Goal: Transaction & Acquisition: Purchase product/service

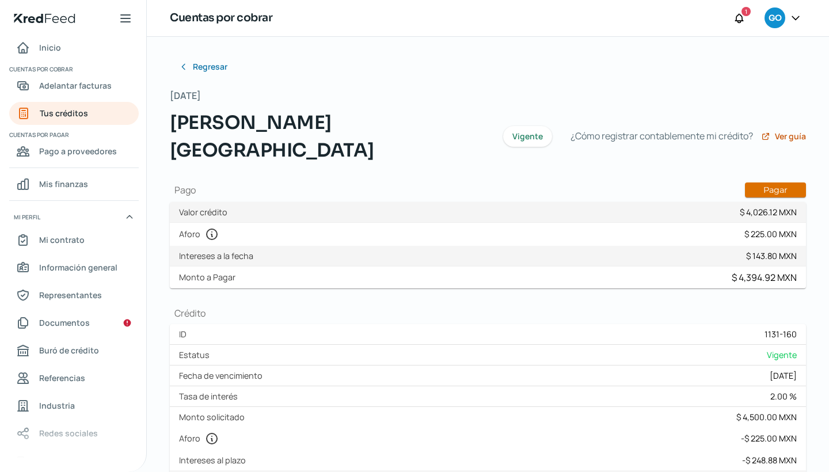
click at [786, 182] on button "Pagar" at bounding box center [775, 189] width 61 height 15
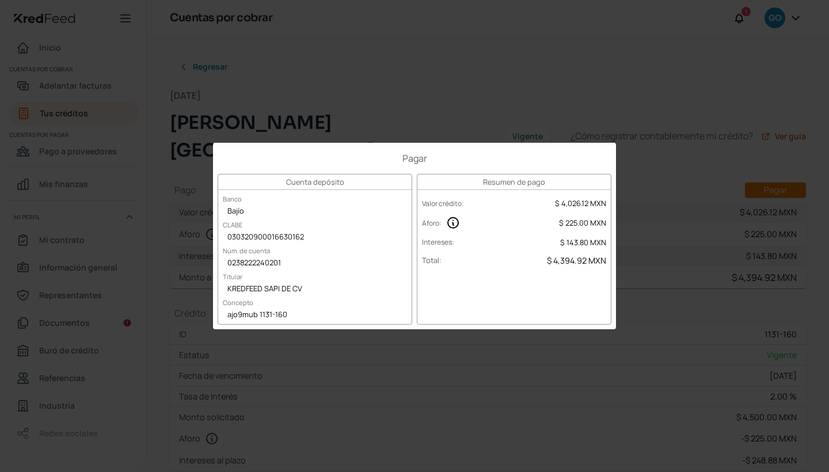
drag, startPoint x: 285, startPoint y: 315, endPoint x: 258, endPoint y: 316, distance: 27.6
click at [258, 316] on div "ajo9mub 1131-160" at bounding box center [314, 315] width 193 height 17
click at [502, 383] on div "Pagar Cuenta depósito Banco Bajío CLABE 030320900016630162 Núm. de cuenta 02382…" at bounding box center [414, 236] width 829 height 472
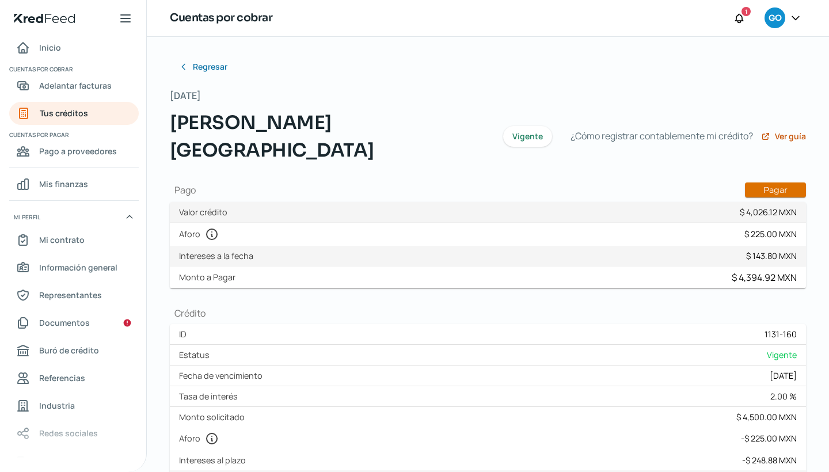
click at [760, 182] on button "Pagar" at bounding box center [775, 189] width 61 height 15
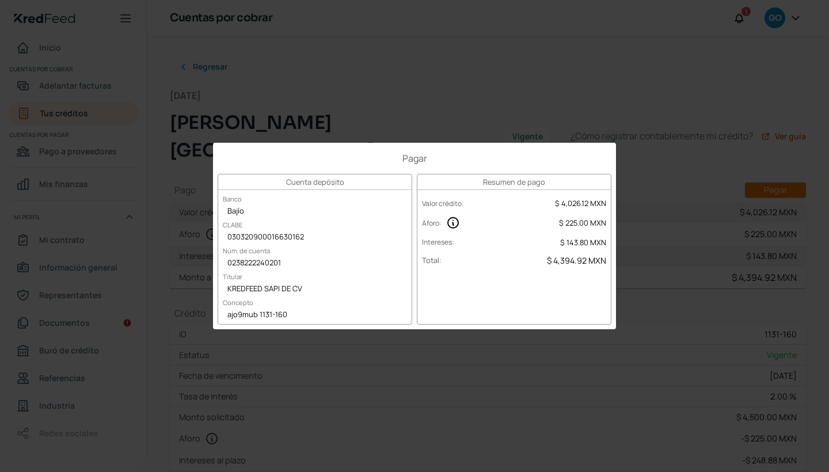
click at [526, 82] on div "Pagar Cuenta depósito Banco Bajío CLABE 030320900016630162 Núm. de cuenta 02382…" at bounding box center [414, 236] width 829 height 472
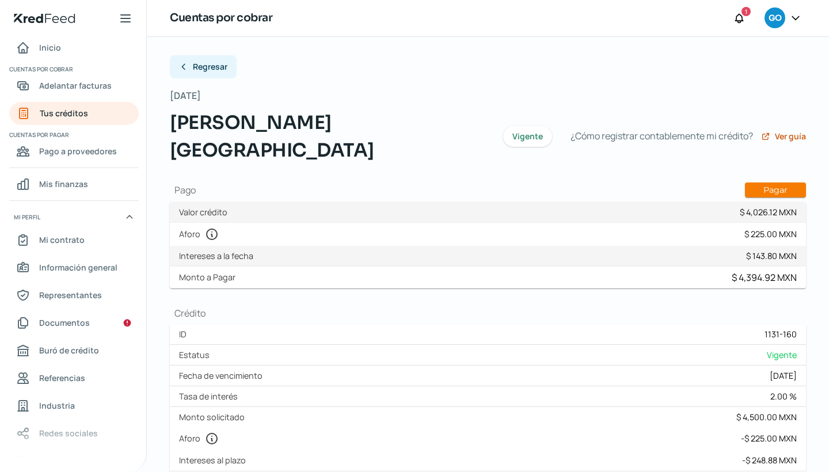
click at [193, 71] on span "Regresar" at bounding box center [210, 67] width 35 height 8
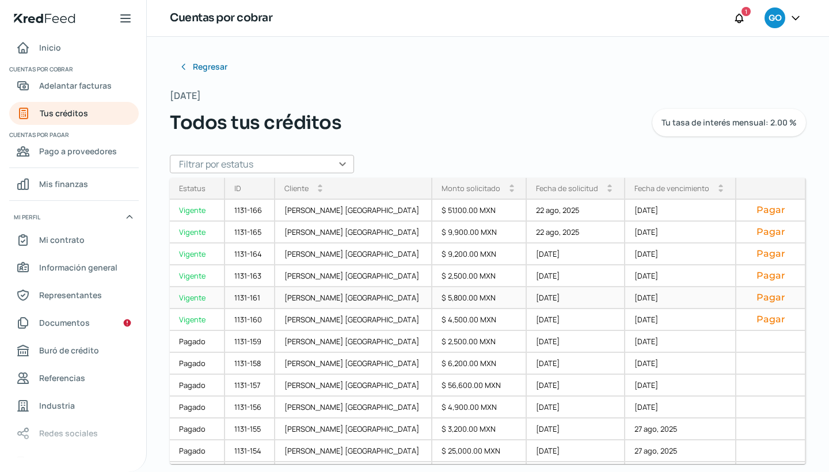
click at [432, 298] on div "$ 5,800.00 MXN" at bounding box center [479, 298] width 95 height 22
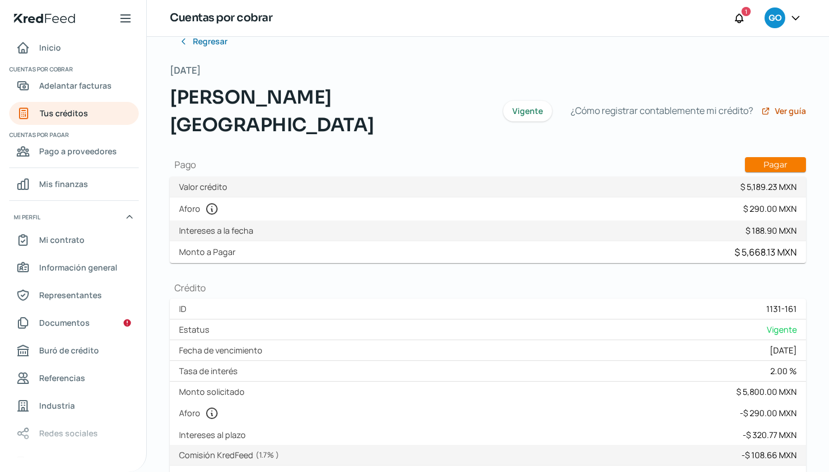
scroll to position [29, 0]
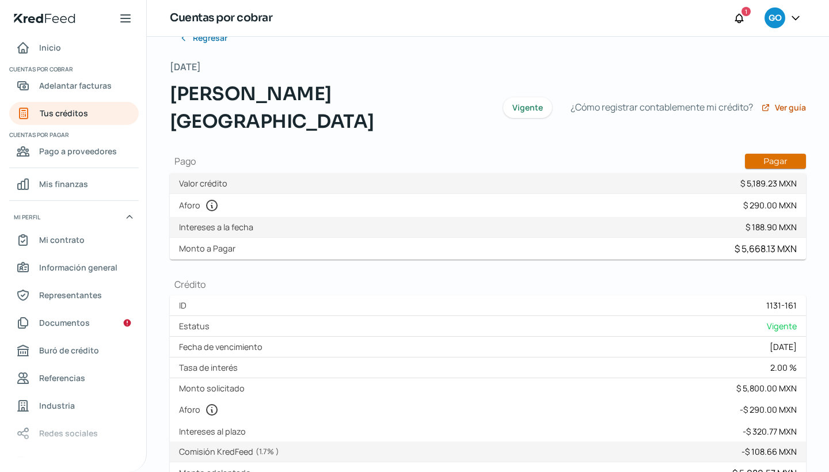
click at [775, 154] on button "Pagar" at bounding box center [775, 161] width 61 height 15
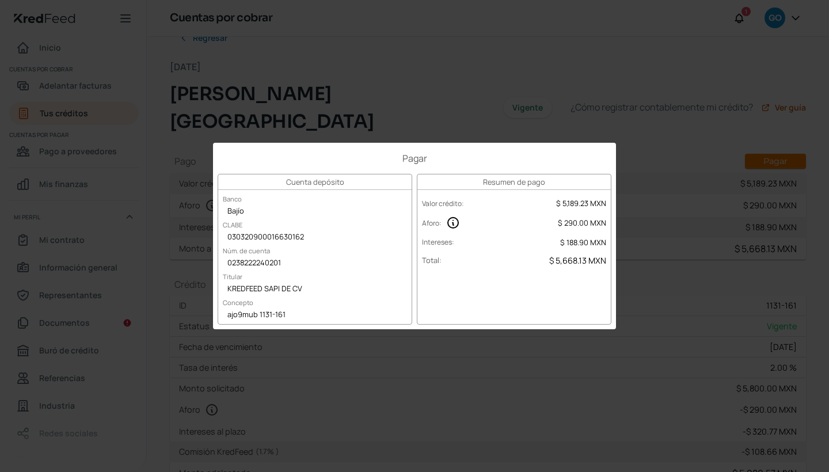
drag, startPoint x: 284, startPoint y: 313, endPoint x: 251, endPoint y: 313, distance: 32.8
click at [251, 313] on div "ajo9mub 1131-161" at bounding box center [314, 315] width 193 height 17
click at [486, 82] on div "Pagar Cuenta depósito Banco Bajío CLABE 030320900016630162 Núm. de cuenta 02382…" at bounding box center [414, 236] width 829 height 472
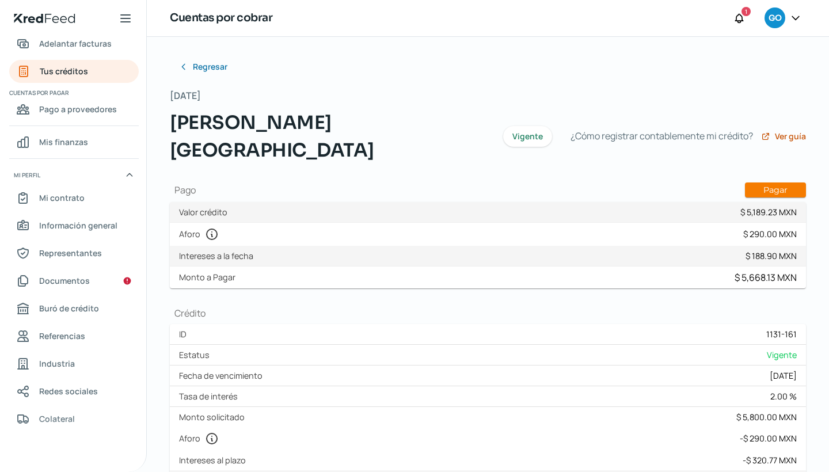
scroll to position [0, 0]
click at [200, 71] on span "Regresar" at bounding box center [210, 67] width 35 height 8
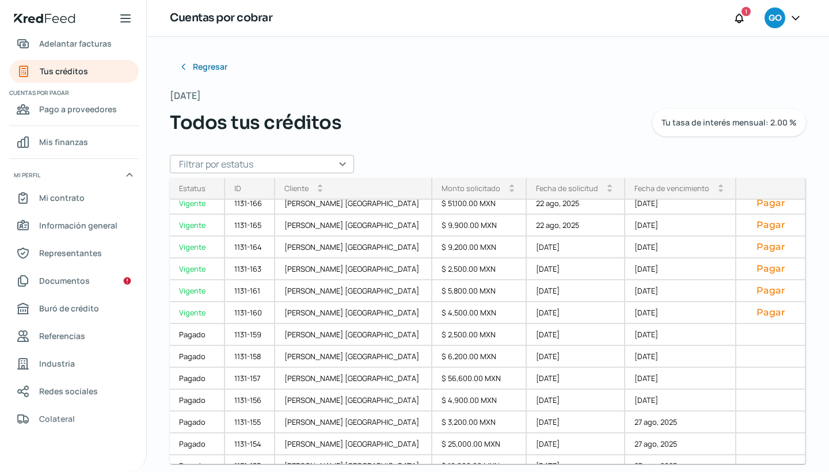
scroll to position [4, 0]
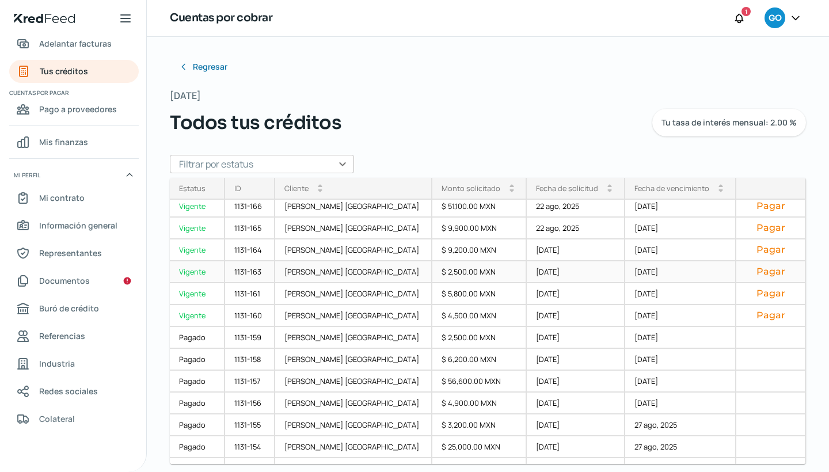
click at [432, 271] on div "$ 2,500.00 MXN" at bounding box center [479, 272] width 95 height 22
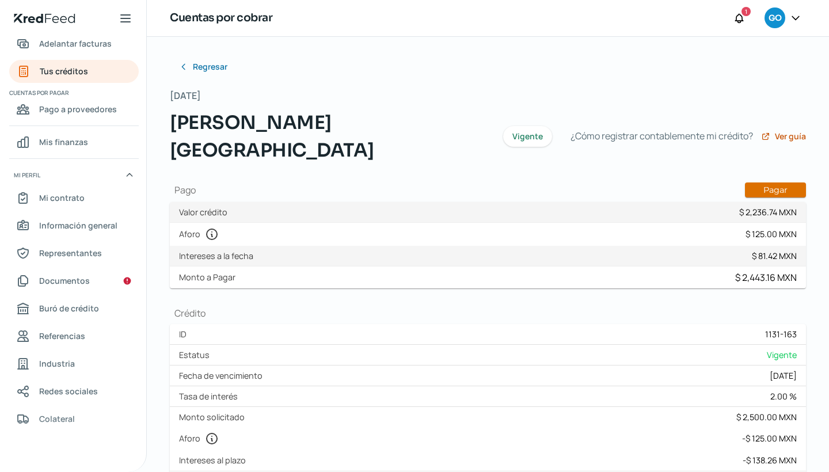
click at [779, 182] on button "Pagar" at bounding box center [775, 189] width 61 height 15
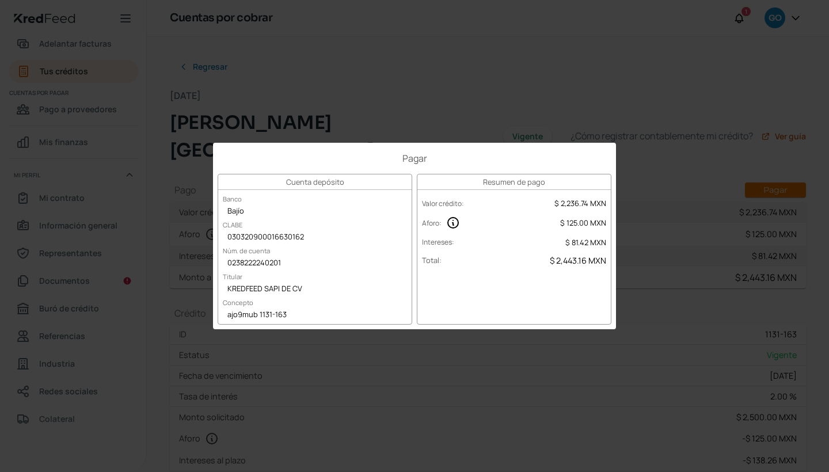
drag, startPoint x: 285, startPoint y: 314, endPoint x: 257, endPoint y: 314, distance: 28.2
click at [257, 314] on div "ajo9mub 1131-163" at bounding box center [314, 315] width 193 height 17
click at [564, 63] on div "Pagar Cuenta depósito Banco Bajío CLABE 030320900016630162 Núm. de cuenta 02382…" at bounding box center [414, 236] width 829 height 472
